Goal: Task Accomplishment & Management: Complete application form

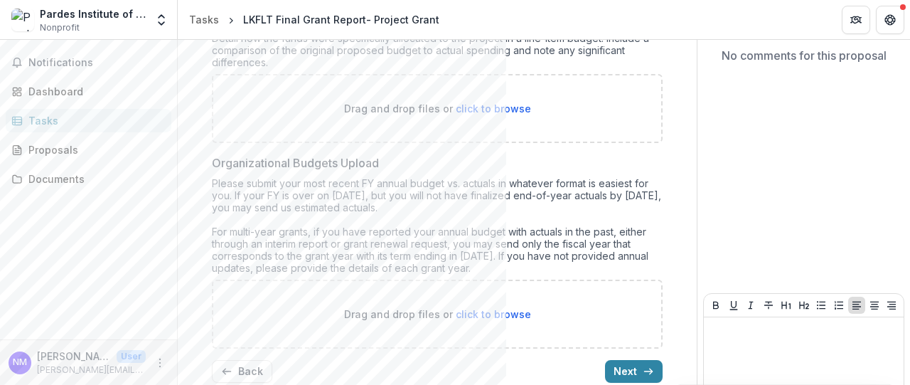
scroll to position [255, 0]
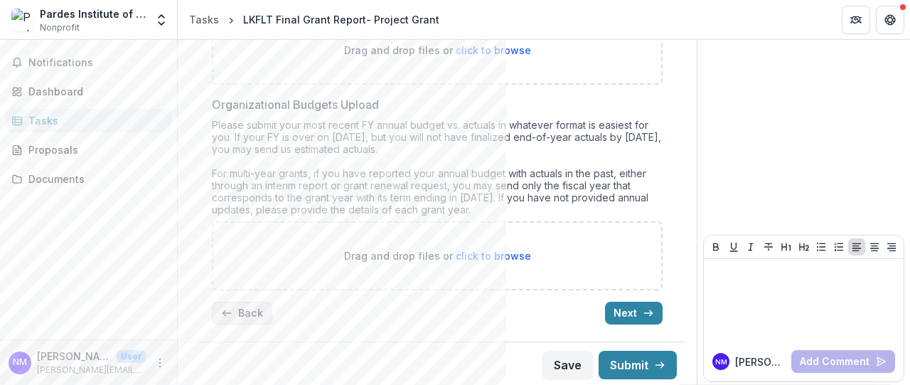
click at [260, 305] on button "Back" at bounding box center [242, 312] width 60 height 23
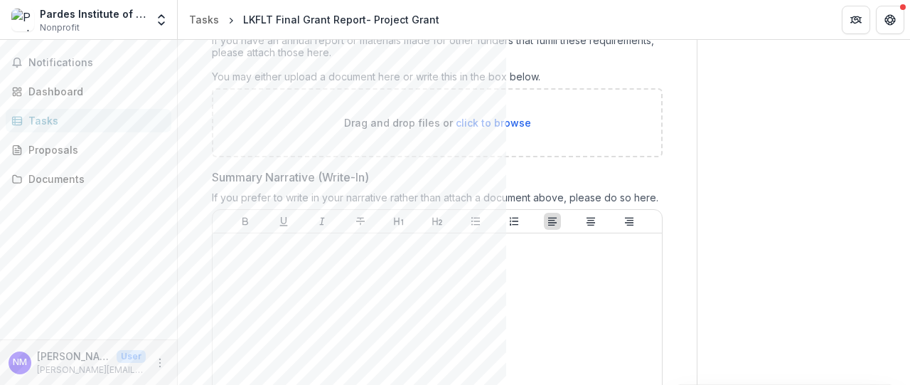
scroll to position [890, 0]
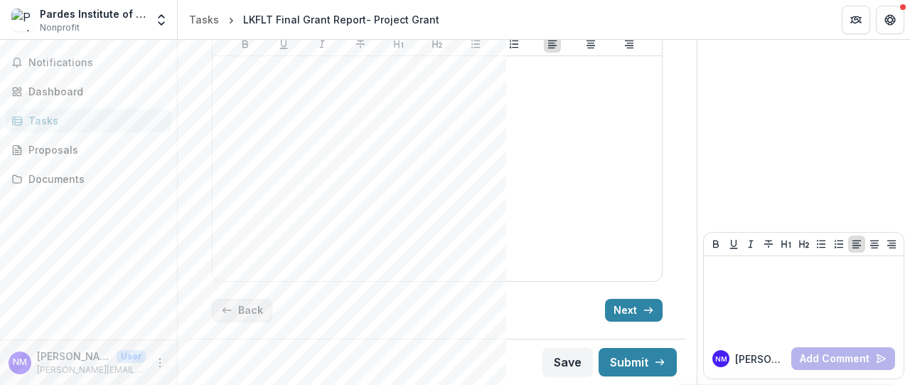
click at [260, 305] on button "Back" at bounding box center [242, 310] width 60 height 23
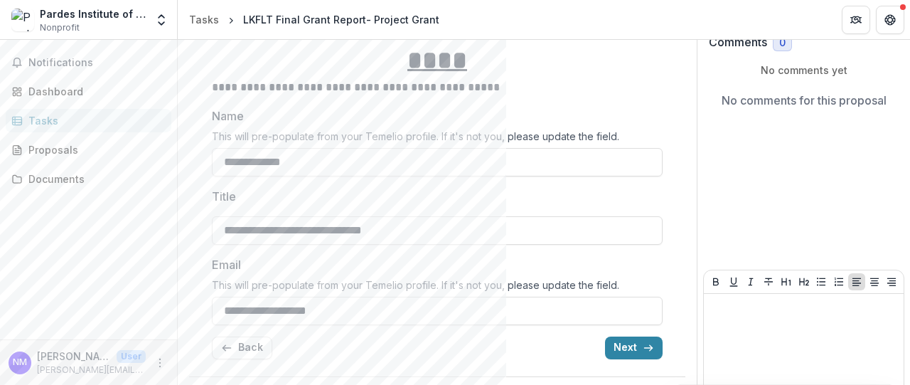
scroll to position [152, 0]
click at [614, 336] on button "Next" at bounding box center [634, 347] width 58 height 23
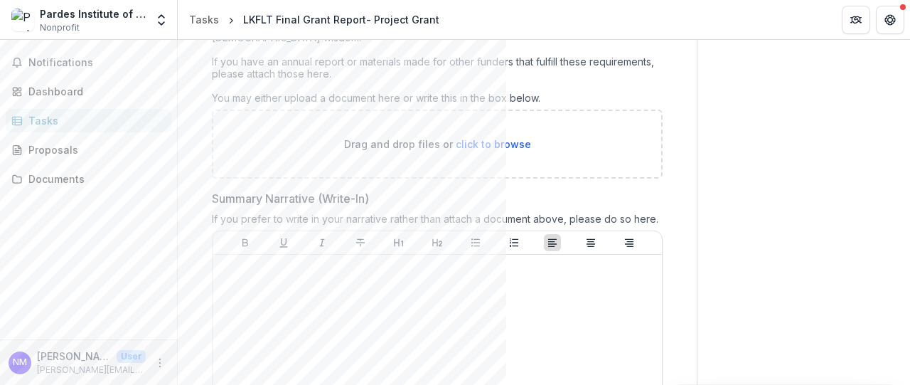
scroll to position [220, 0]
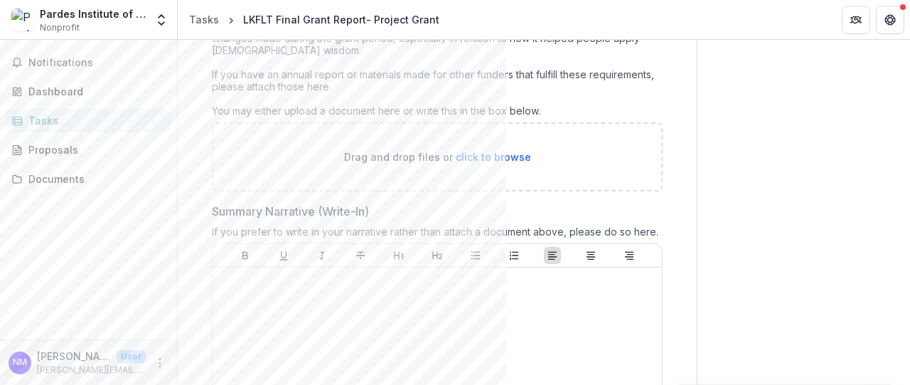
click at [477, 154] on span "click to browse" at bounding box center [493, 157] width 75 height 12
type input "**********"
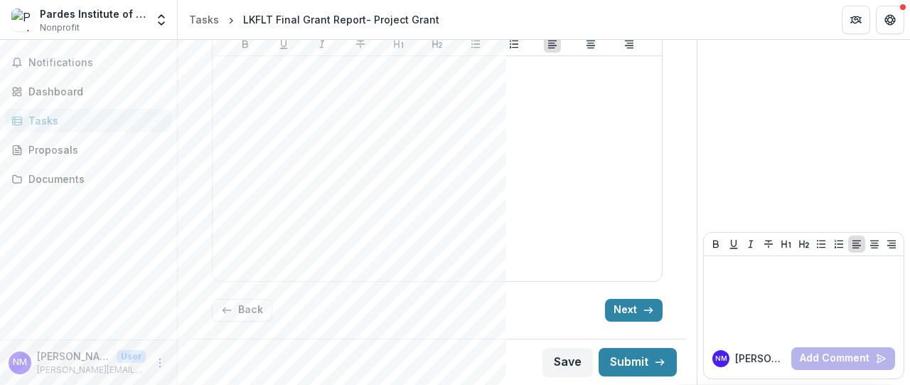
scroll to position [1007, 0]
click at [613, 312] on button "Next" at bounding box center [634, 310] width 58 height 23
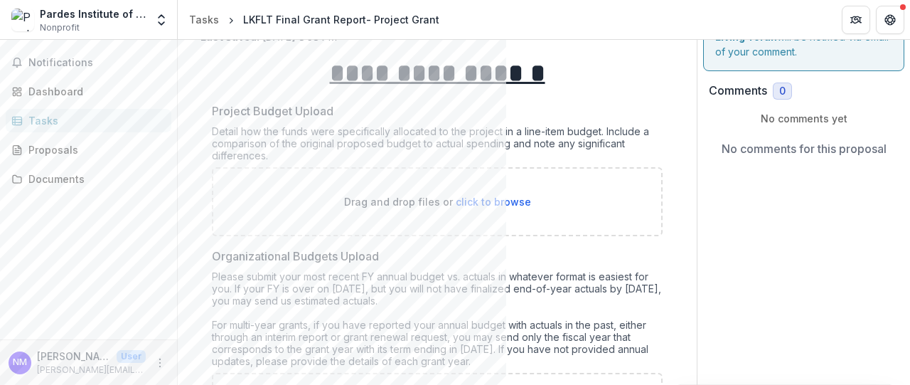
scroll to position [109, 0]
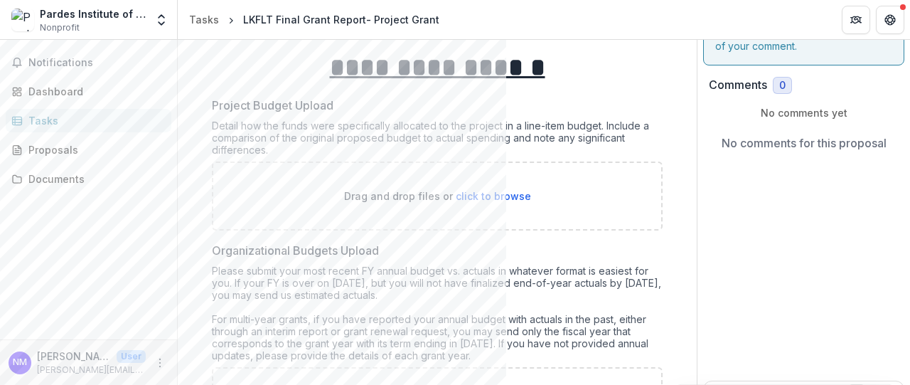
click at [495, 192] on span "click to browse" at bounding box center [493, 196] width 75 height 12
type input "**********"
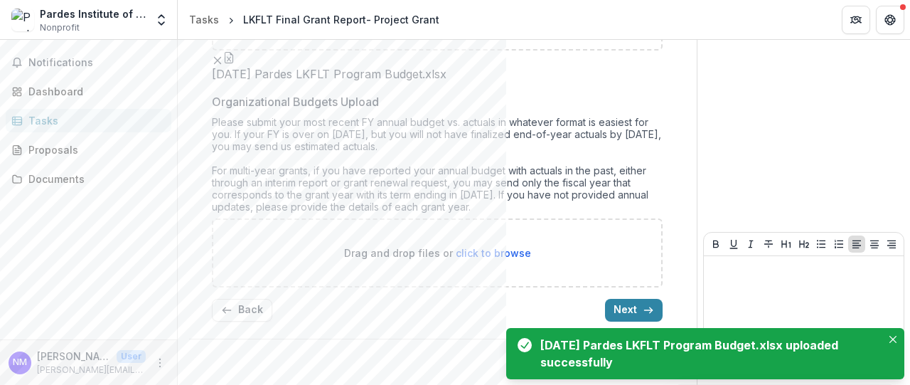
scroll to position [371, 0]
click at [483, 252] on span "click to browse" at bounding box center [493, 253] width 75 height 12
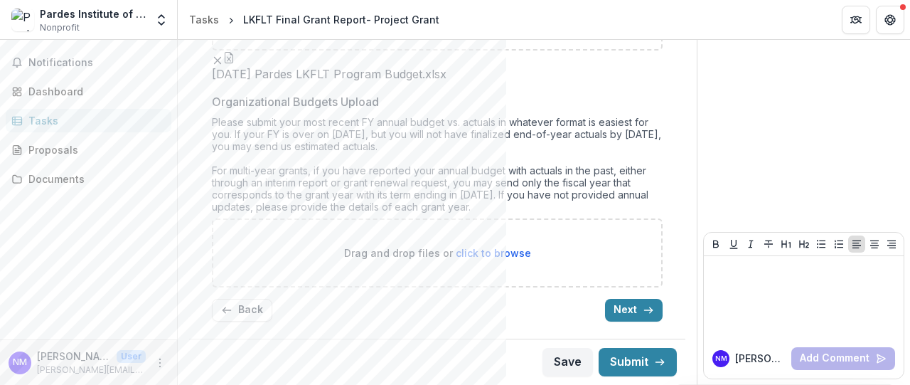
type input "**********"
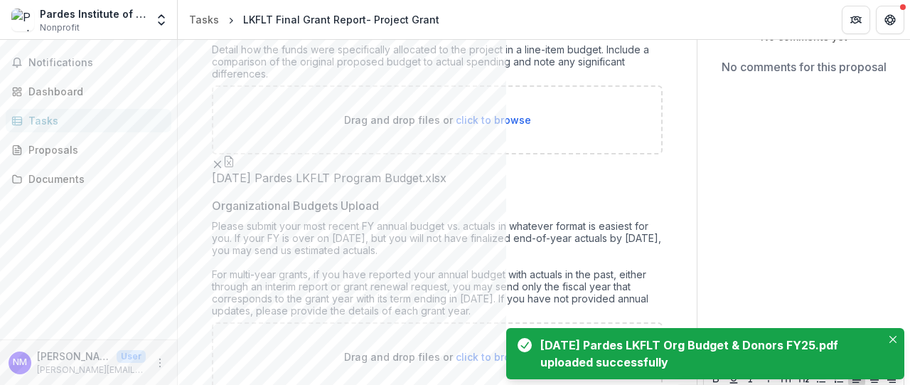
scroll to position [179, 0]
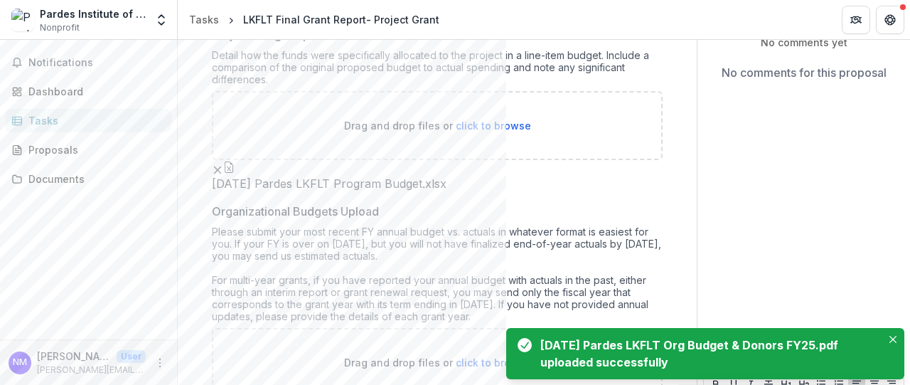
click at [258, 191] on span "2025.08.16 Pardes LKFLT Program Budget.xlsx" at bounding box center [329, 184] width 235 height 14
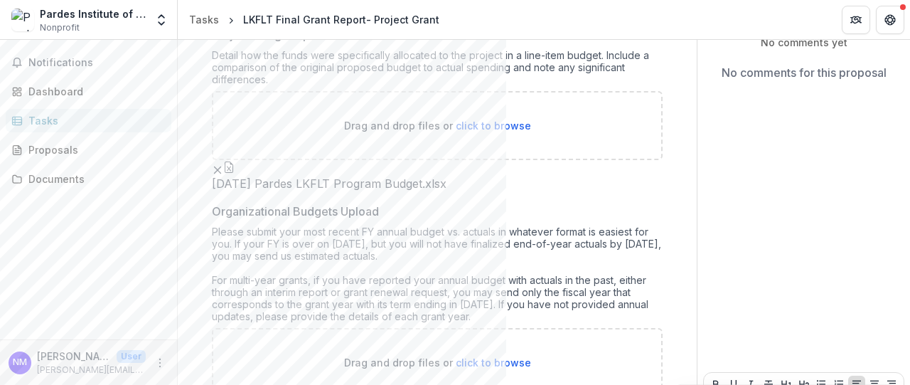
click at [235, 173] on icon "button" at bounding box center [228, 166] width 11 height 11
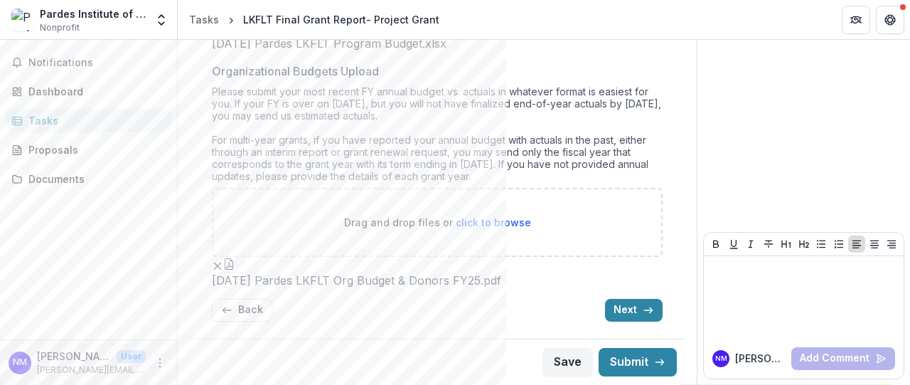
scroll to position [488, 0]
click at [624, 308] on button "Next" at bounding box center [634, 310] width 58 height 23
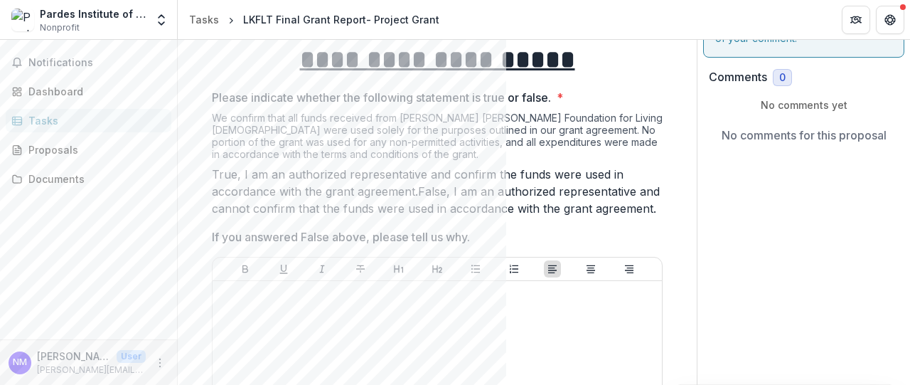
scroll to position [118, 0]
click at [212, 180] on span at bounding box center [212, 173] width 0 height 14
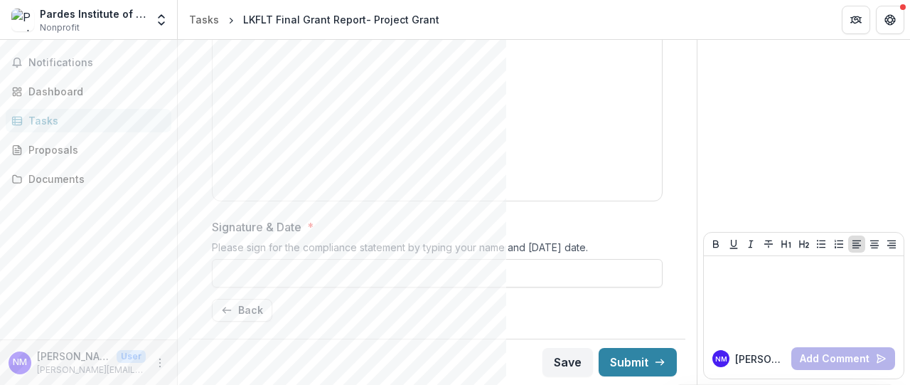
scroll to position [442, 0]
click at [465, 269] on input "Signature & Date *" at bounding box center [437, 273] width 451 height 28
type input "**********"
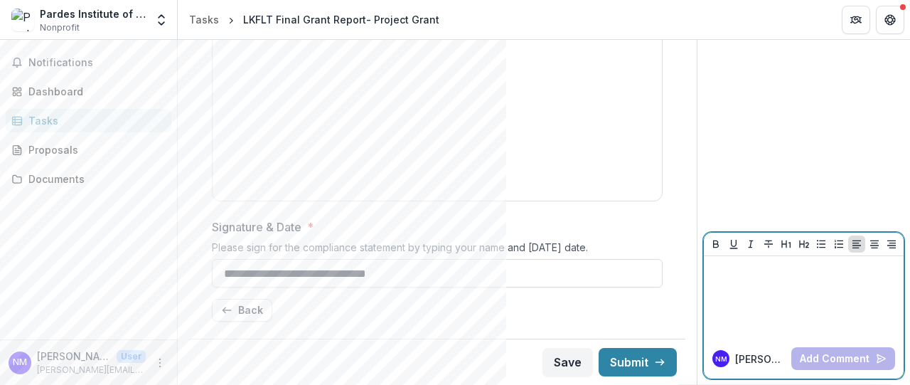
click at [778, 277] on p at bounding box center [804, 270] width 188 height 16
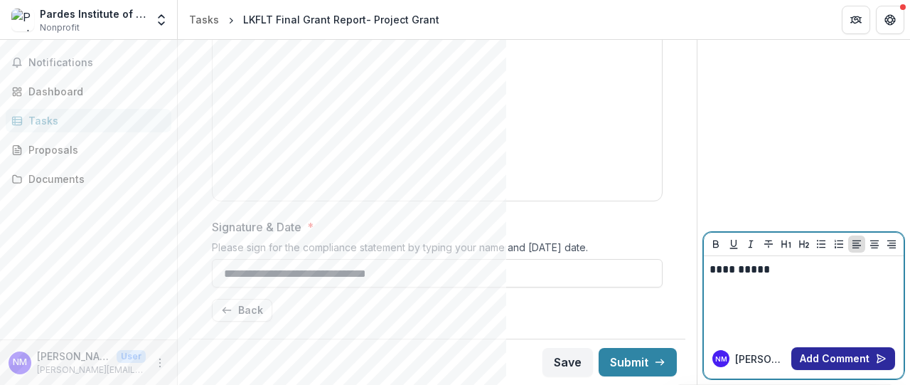
click at [820, 360] on button "Add Comment" at bounding box center [843, 358] width 104 height 23
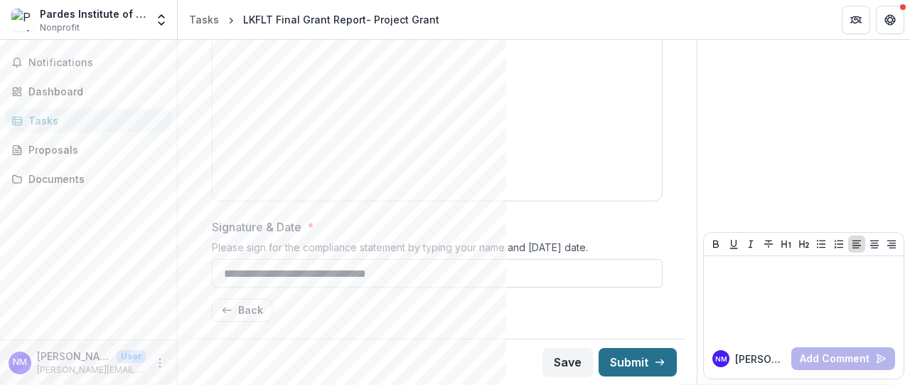
click at [619, 362] on button "Submit" at bounding box center [638, 362] width 78 height 28
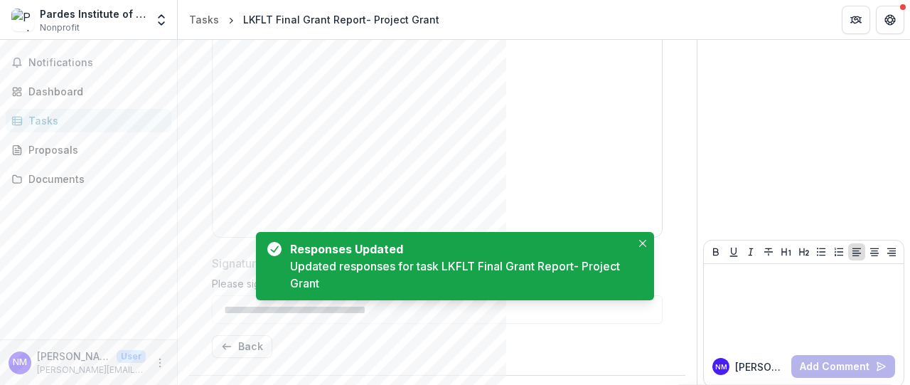
scroll to position [0, 0]
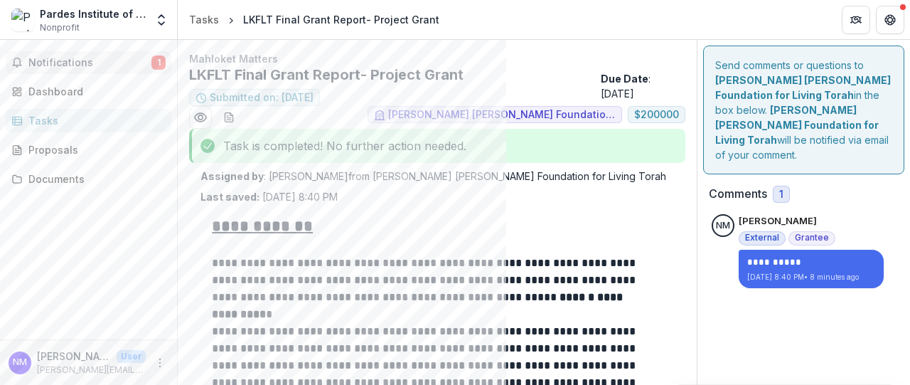
click at [156, 60] on span "1" at bounding box center [158, 62] width 14 height 14
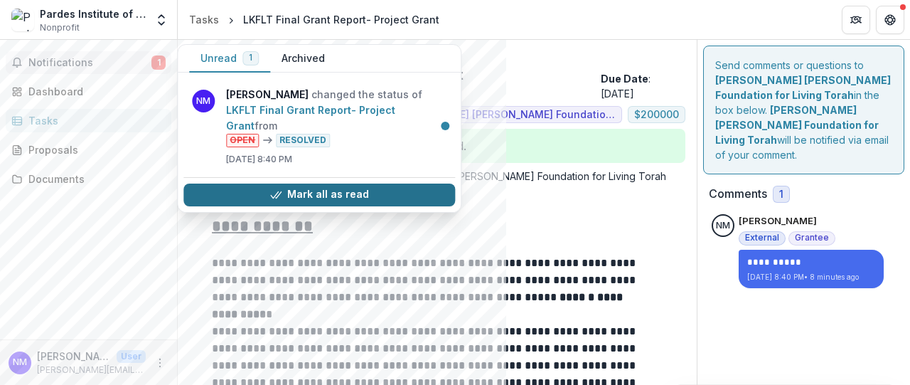
click at [333, 183] on button "Mark all as read" at bounding box center [319, 194] width 272 height 23
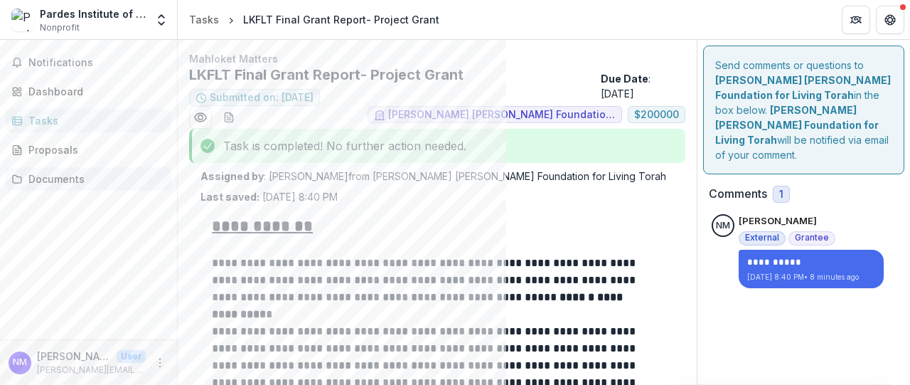
click at [56, 181] on div "Documents" at bounding box center [94, 178] width 132 height 15
